Goal: Information Seeking & Learning: Find specific page/section

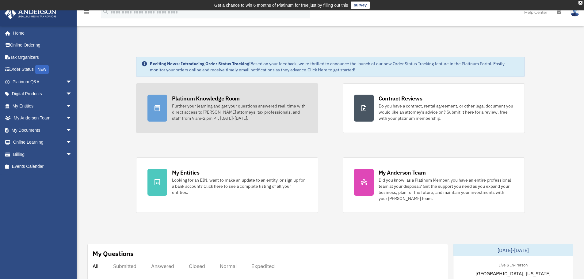
click at [212, 109] on div "Further your learning and get your questions answered real-time with direct acc…" at bounding box center [239, 112] width 135 height 18
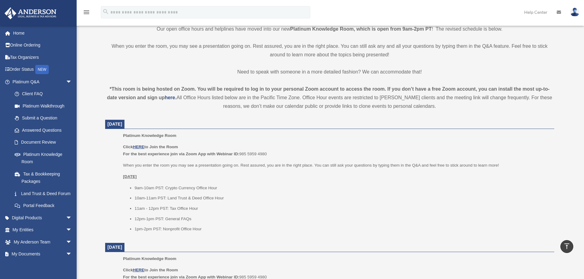
scroll to position [163, 0]
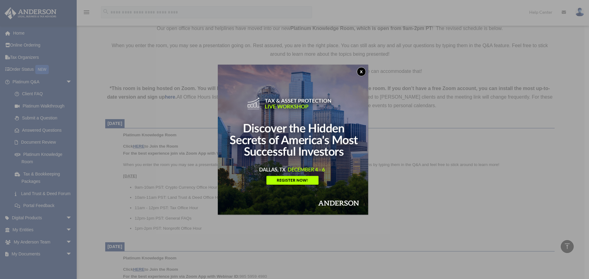
click at [364, 73] on button "x" at bounding box center [361, 71] width 9 height 9
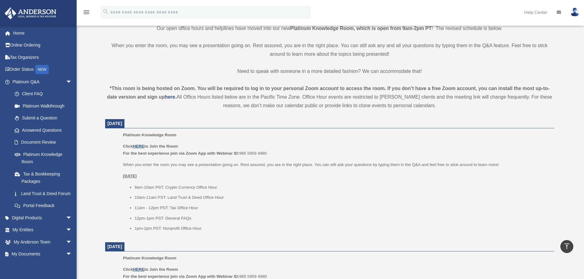
click at [139, 145] on u "HERE" at bounding box center [138, 146] width 11 height 5
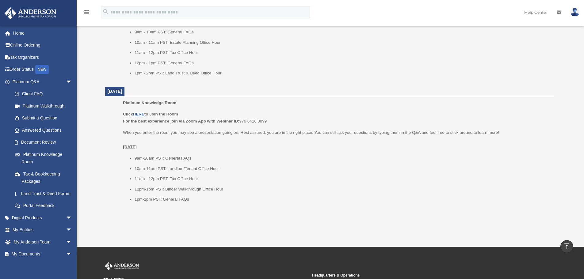
scroll to position [685, 0]
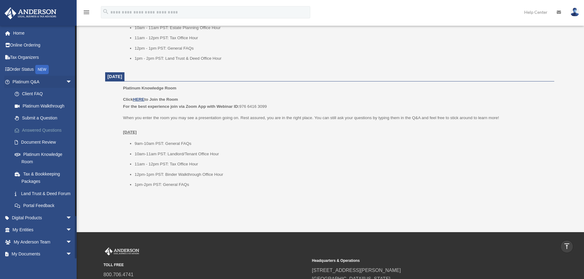
click at [40, 129] on link "Answered Questions" at bounding box center [45, 130] width 73 height 12
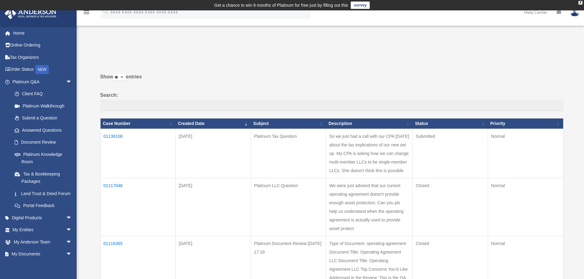
click at [114, 137] on td "01136108" at bounding box center [137, 153] width 75 height 49
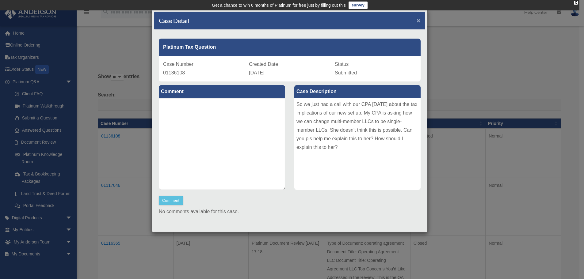
click at [417, 20] on span "×" at bounding box center [419, 20] width 4 height 7
